Goal: Transaction & Acquisition: Book appointment/travel/reservation

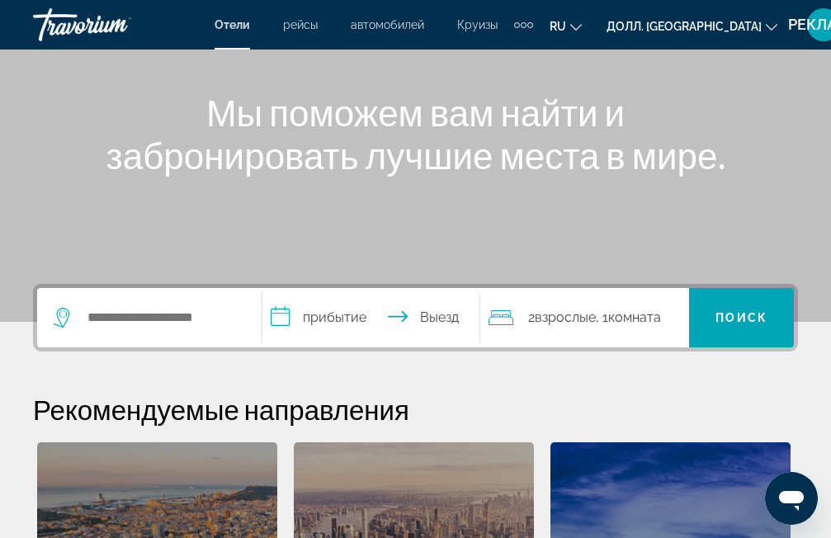
scroll to position [149, 0]
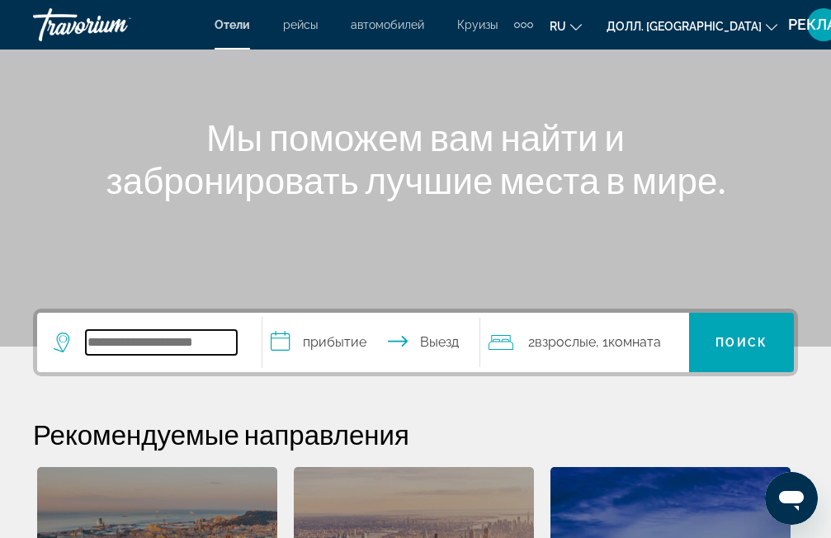
click at [88, 352] on input "Поиск места назначения в отеле" at bounding box center [161, 342] width 151 height 25
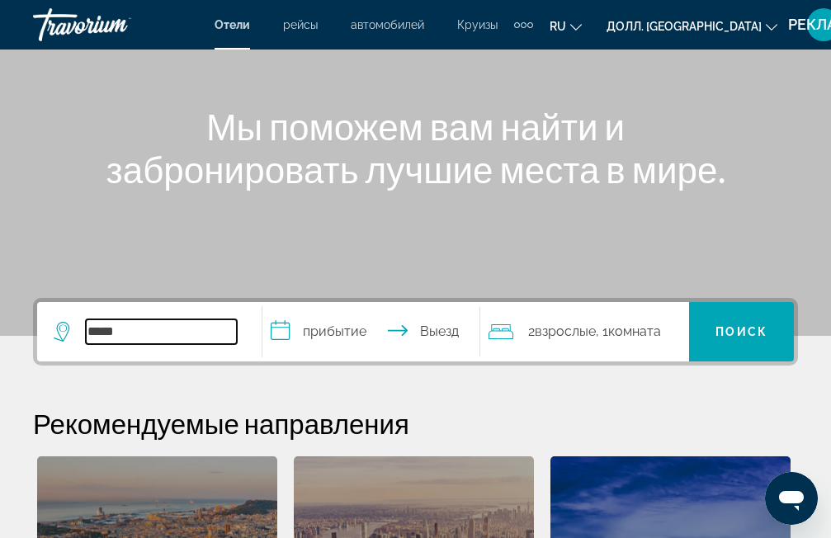
scroll to position [156, 0]
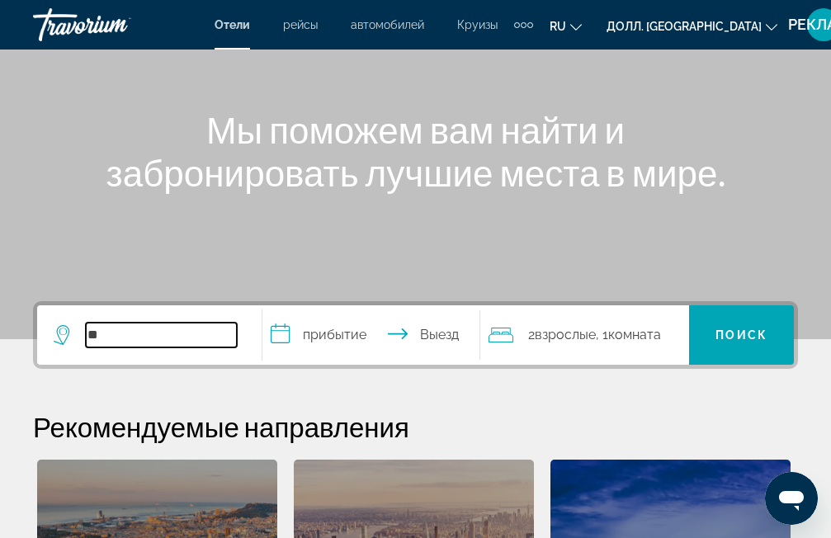
type input "*"
paste input "**********"
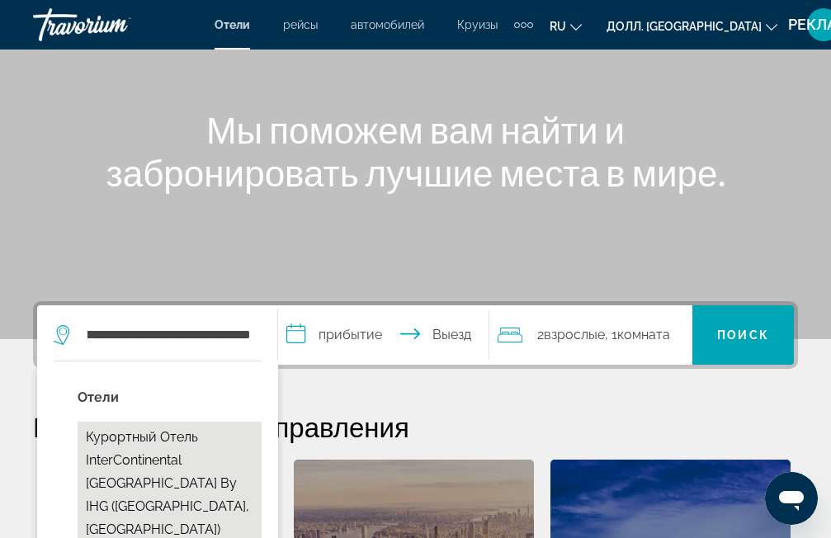
scroll to position [0, 0]
click at [168, 478] on ya-tr-span "Курортный отель InterContinental [GEOGRAPHIC_DATA] by IHG ([GEOGRAPHIC_DATA], […" at bounding box center [167, 483] width 163 height 108
type input "**********"
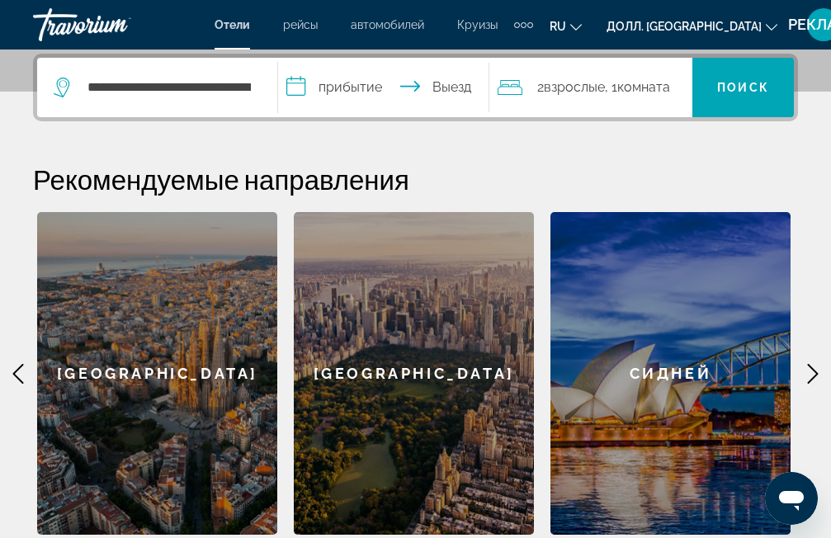
click at [387, 101] on input "**********" at bounding box center [387, 90] width 218 height 64
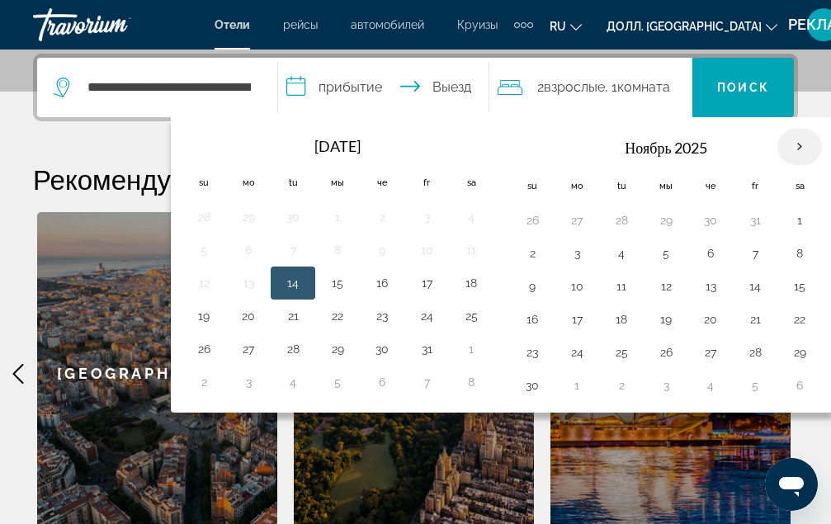
click at [808, 149] on th "В следующем месяце" at bounding box center [800, 147] width 45 height 36
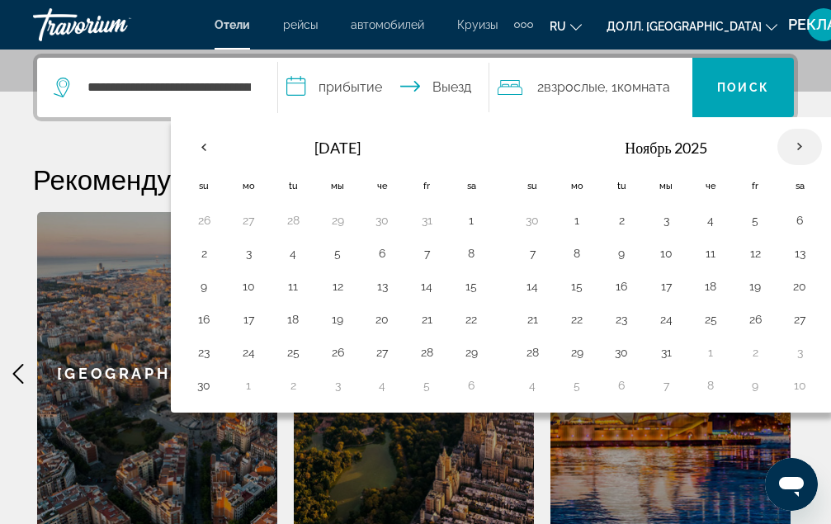
click at [808, 149] on th "В следующем месяце" at bounding box center [800, 147] width 45 height 36
click at [795, 149] on th "В следующем месяце" at bounding box center [800, 147] width 45 height 36
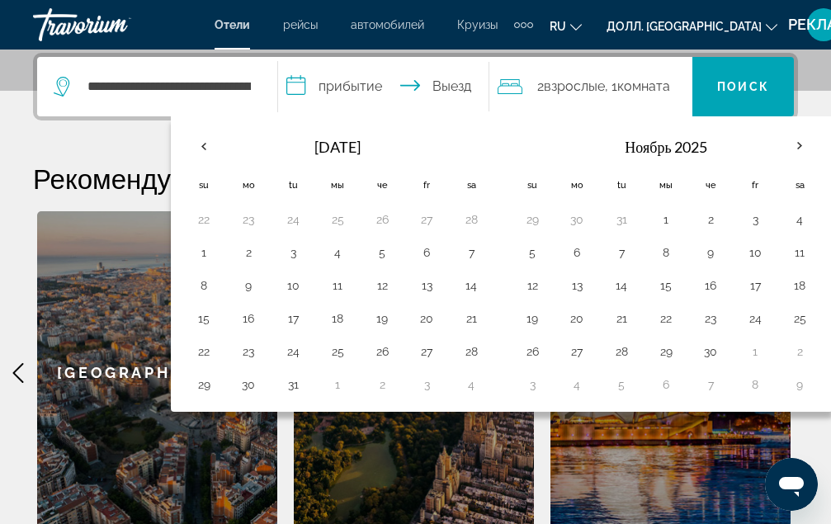
scroll to position [404, 0]
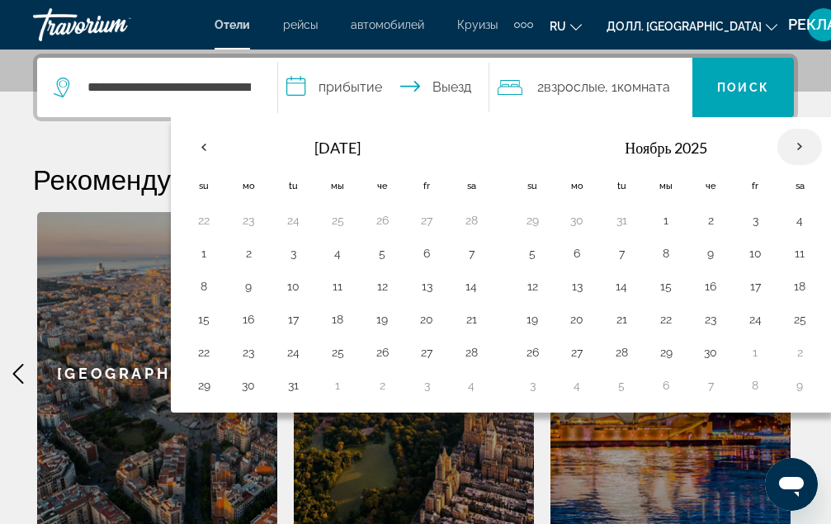
click at [793, 142] on th "В следующем месяце" at bounding box center [800, 147] width 45 height 36
click at [806, 144] on th "В следующем месяце" at bounding box center [800, 147] width 45 height 36
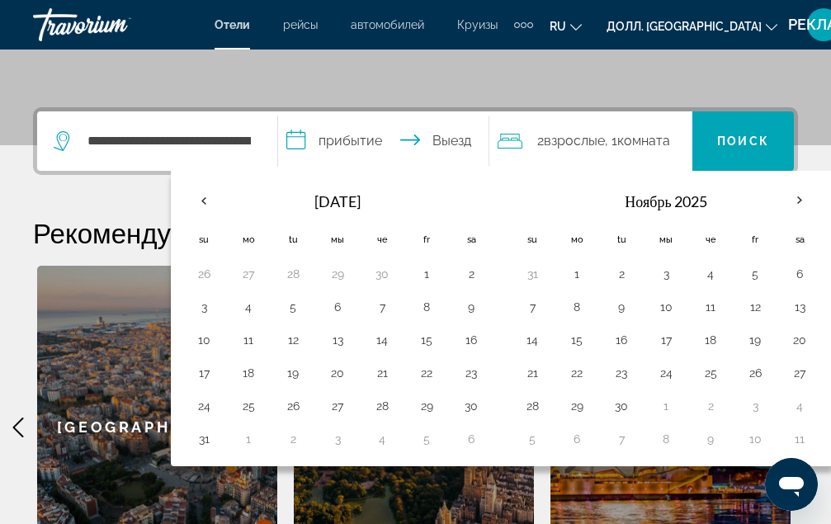
scroll to position [321, 0]
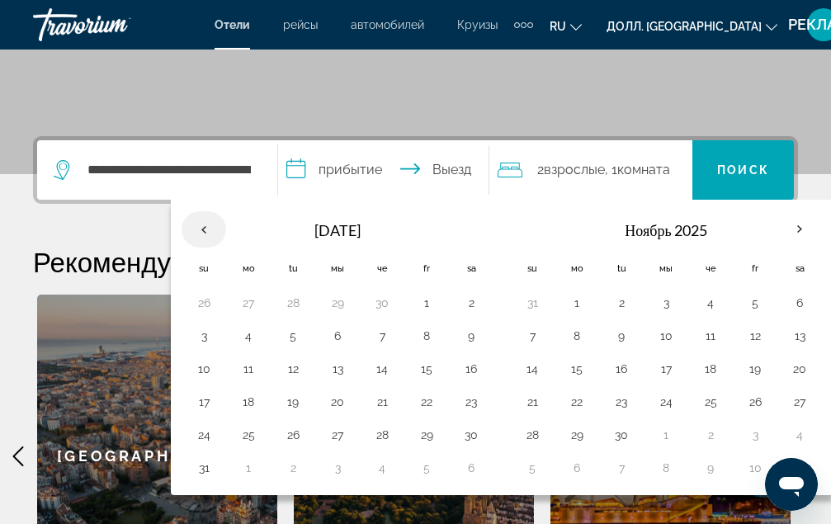
click at [201, 230] on th "Предыдущий месяц" at bounding box center [204, 229] width 45 height 36
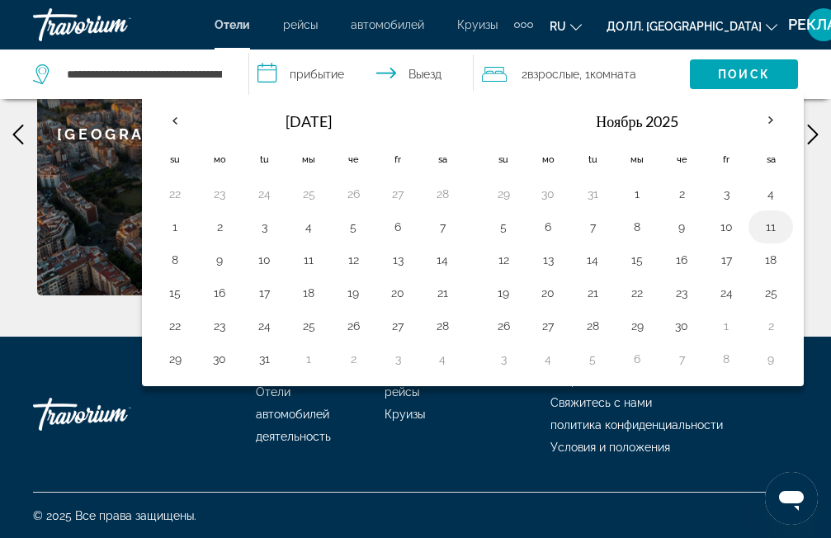
scroll to position [644, 0]
click at [767, 107] on th "В следующем месяце" at bounding box center [771, 120] width 45 height 36
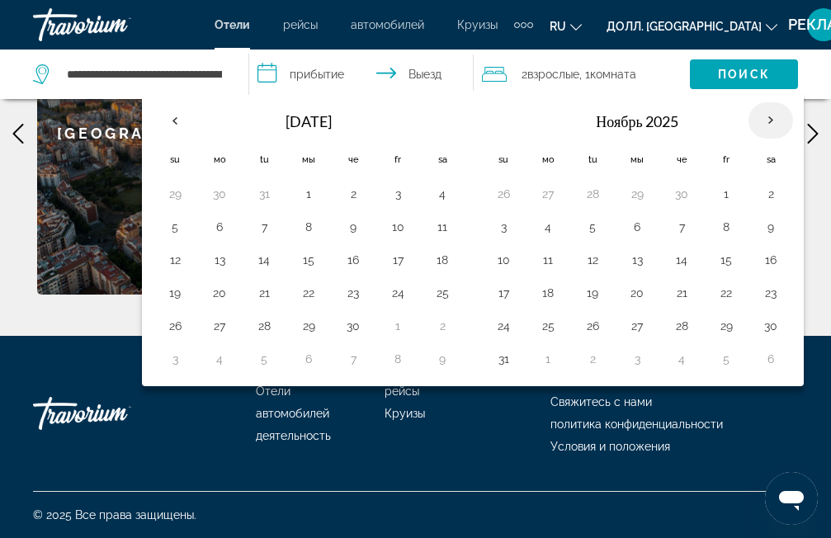
click at [767, 107] on th "В следующем месяце" at bounding box center [771, 120] width 45 height 36
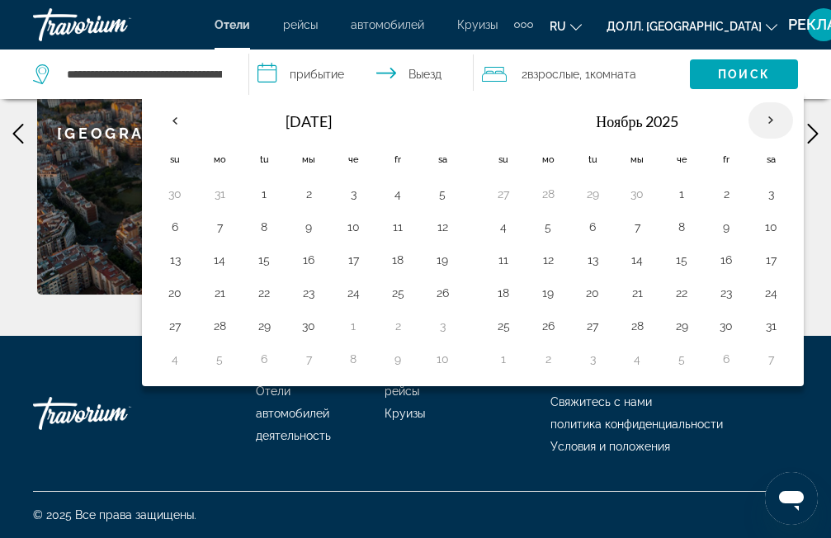
click at [767, 107] on th "В следующем месяце" at bounding box center [771, 120] width 45 height 36
click at [812, 137] on icon "Основное содержание" at bounding box center [813, 134] width 20 height 20
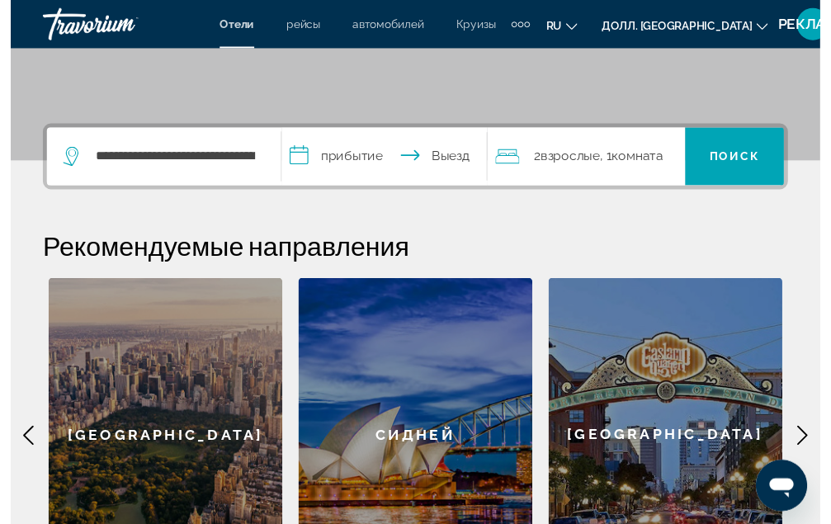
scroll to position [314, 0]
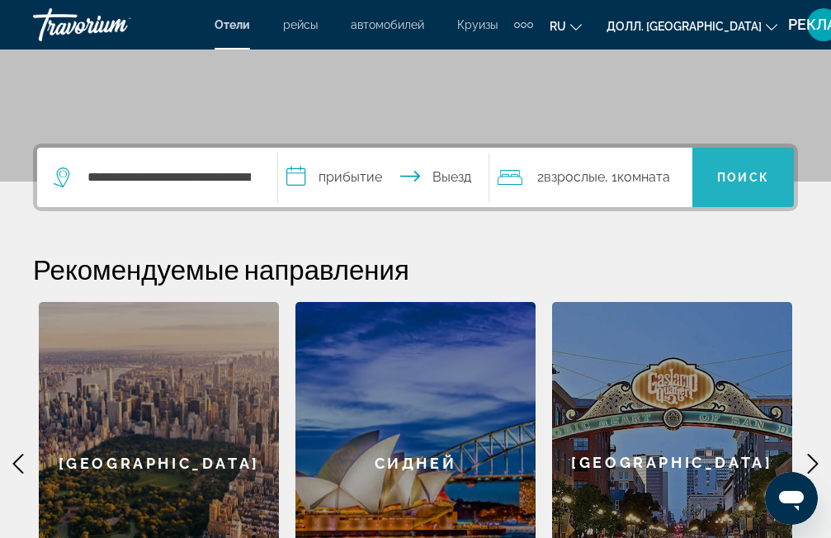
click at [781, 178] on span "Поиск" at bounding box center [744, 178] width 102 height 40
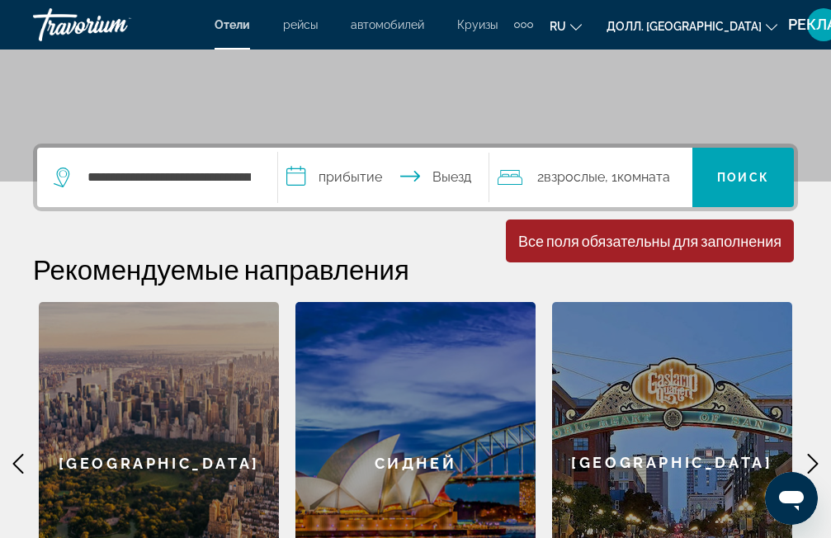
click at [367, 178] on input "**********" at bounding box center [387, 180] width 218 height 64
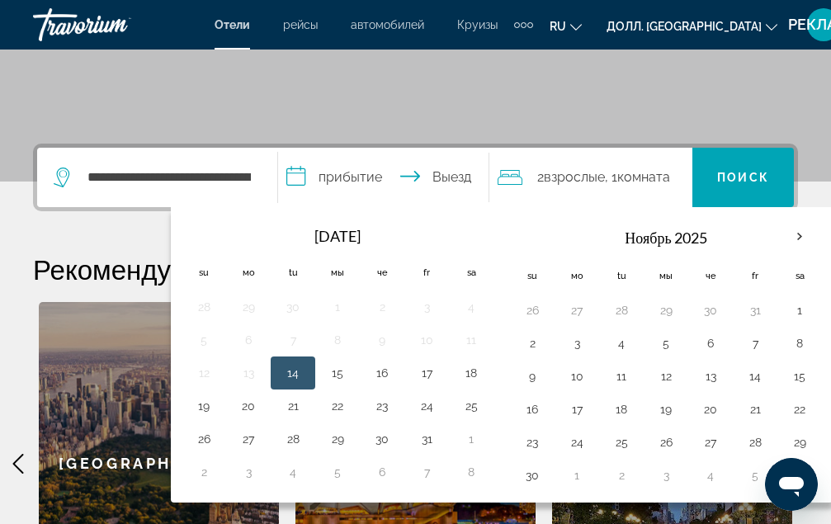
click at [653, 238] on ya-tr-span "Ноябрь 2025" at bounding box center [666, 238] width 82 height 18
click at [801, 230] on th "В следующем месяце" at bounding box center [800, 237] width 45 height 36
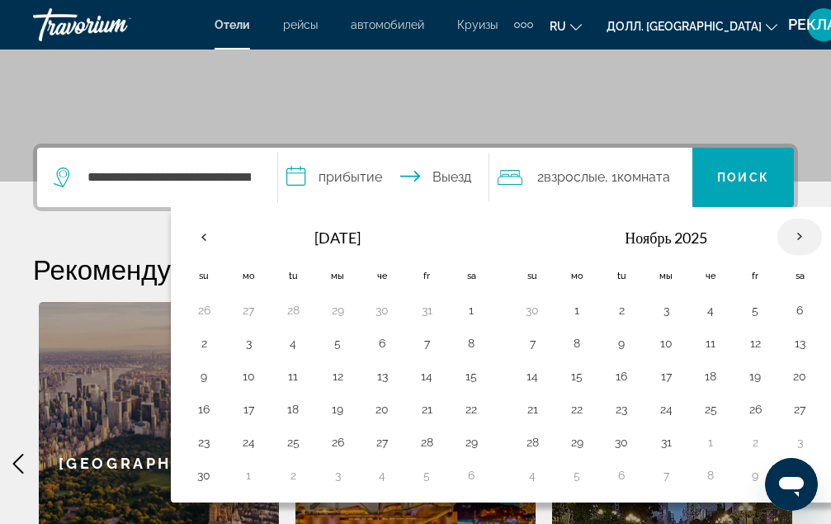
click at [801, 230] on th "В следующем месяце" at bounding box center [800, 237] width 45 height 36
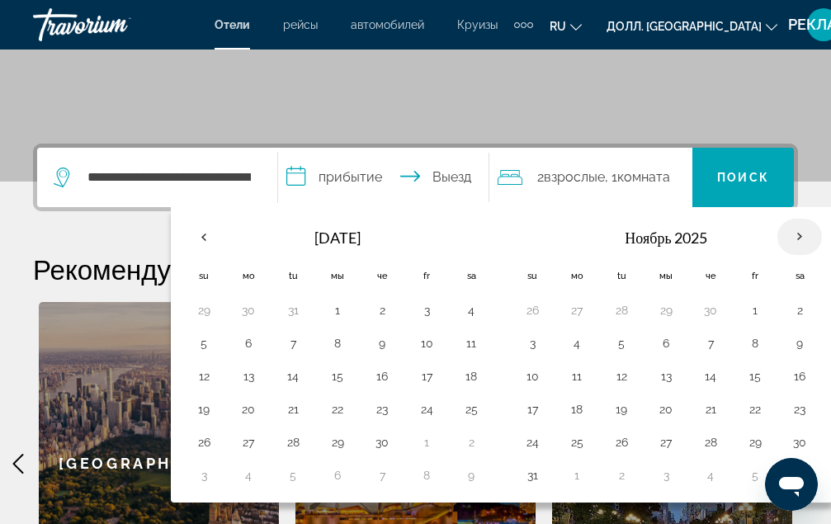
click at [801, 230] on th "В следующем месяце" at bounding box center [800, 237] width 45 height 36
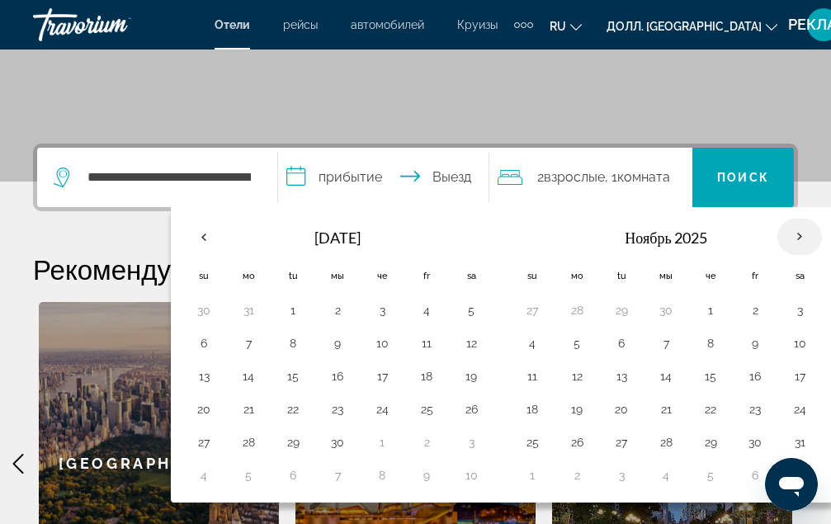
click at [801, 230] on th "В следующем месяце" at bounding box center [800, 237] width 45 height 36
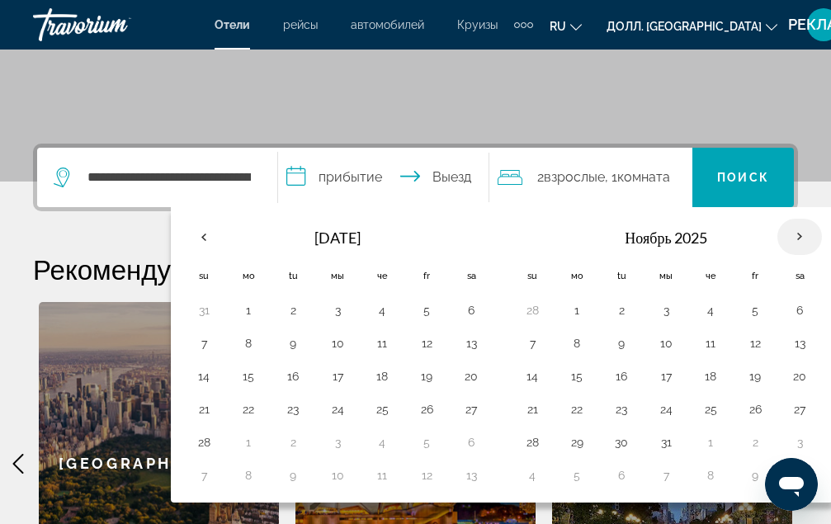
click at [801, 230] on th "В следующем месяце" at bounding box center [800, 237] width 45 height 36
click at [801, 238] on th "В следующем месяце" at bounding box center [800, 237] width 45 height 36
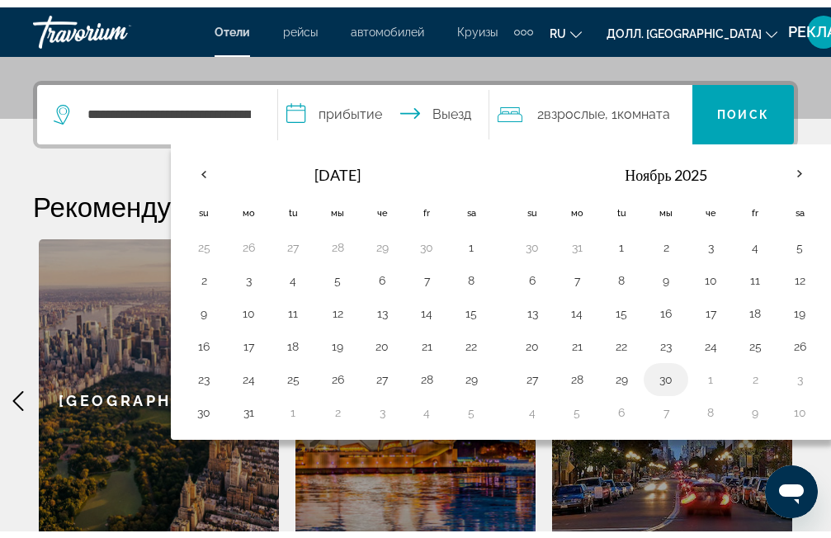
scroll to position [479, 0]
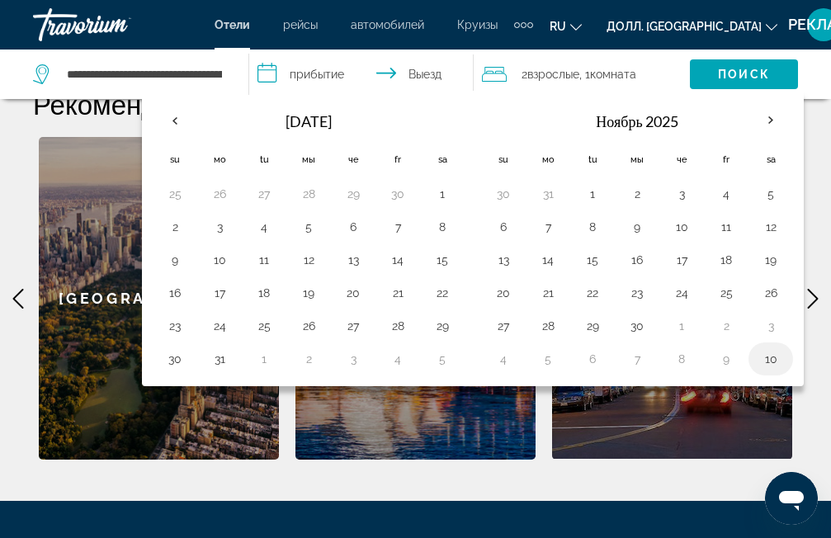
click at [769, 351] on button "10" at bounding box center [771, 359] width 26 height 23
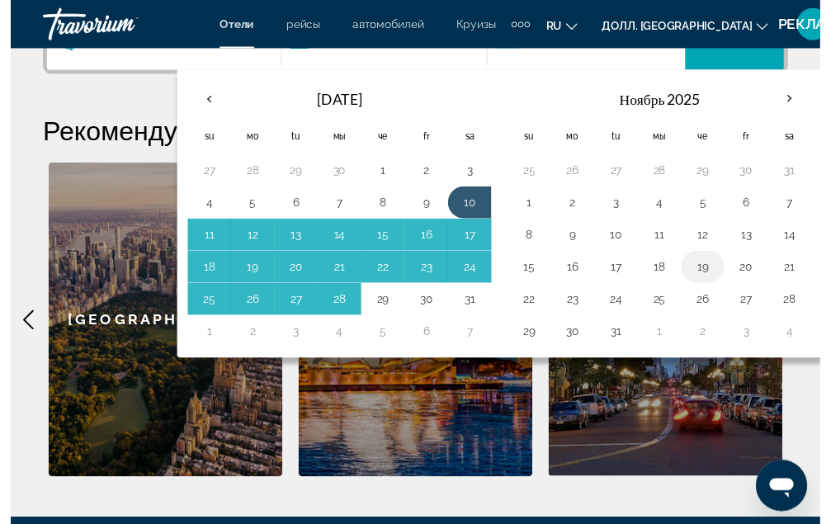
scroll to position [314, 0]
